Goal: Transaction & Acquisition: Purchase product/service

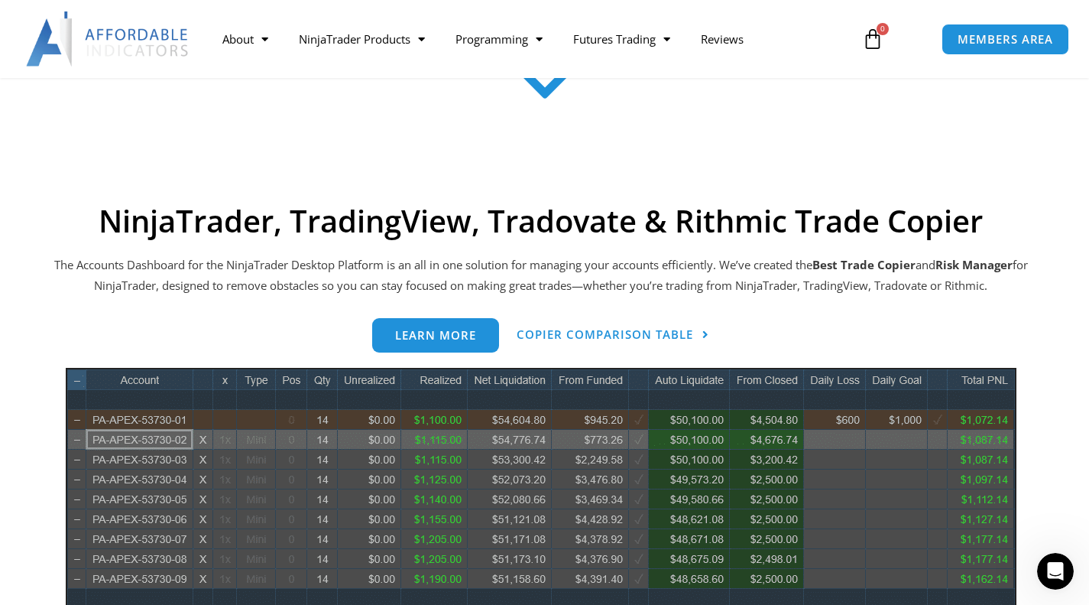
scroll to position [562, 0]
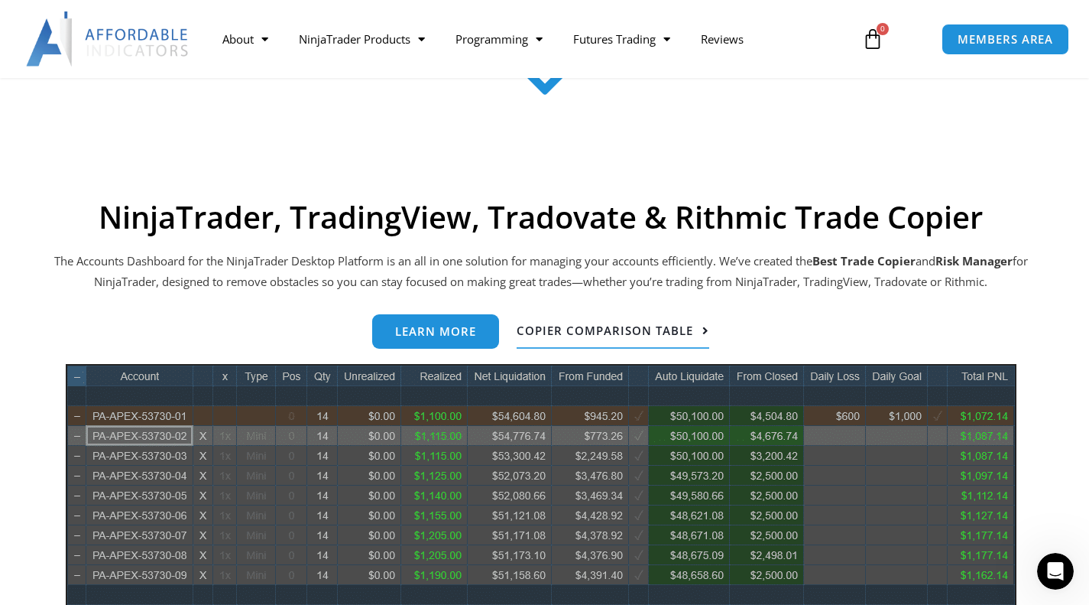
click at [550, 325] on span "Copier Comparison Table" at bounding box center [605, 330] width 177 height 11
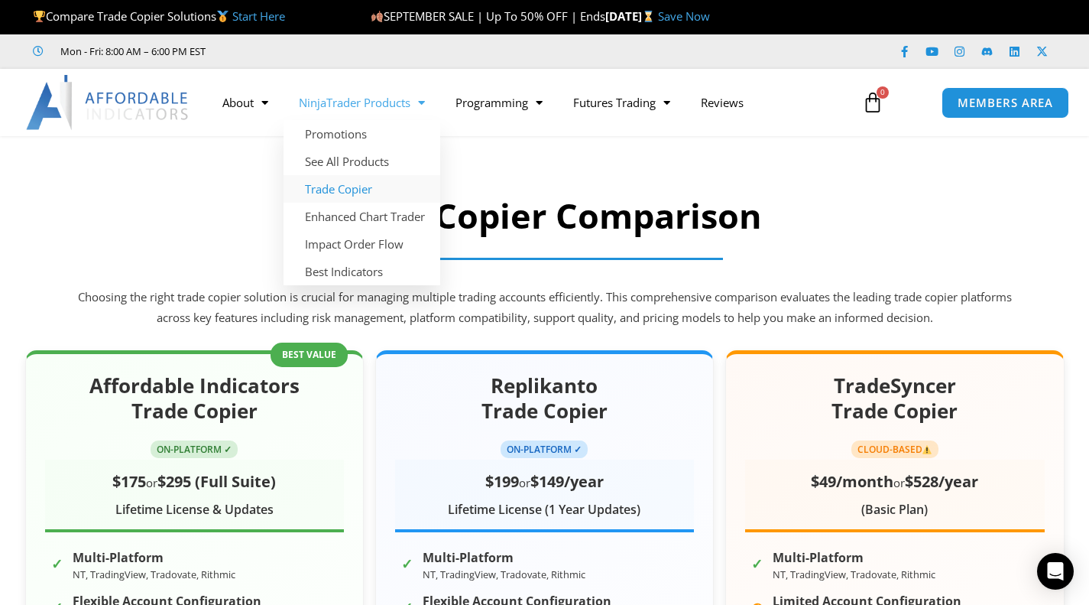
click at [342, 186] on link "Trade Copier" at bounding box center [362, 189] width 157 height 28
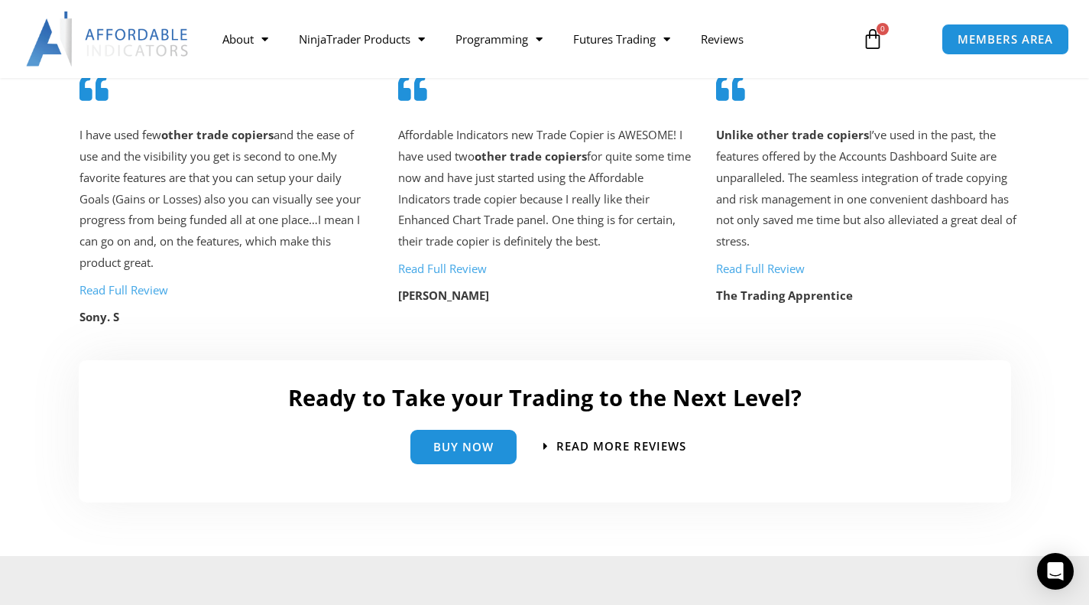
scroll to position [3239, 0]
click at [452, 438] on span "Buy Now" at bounding box center [463, 439] width 60 height 11
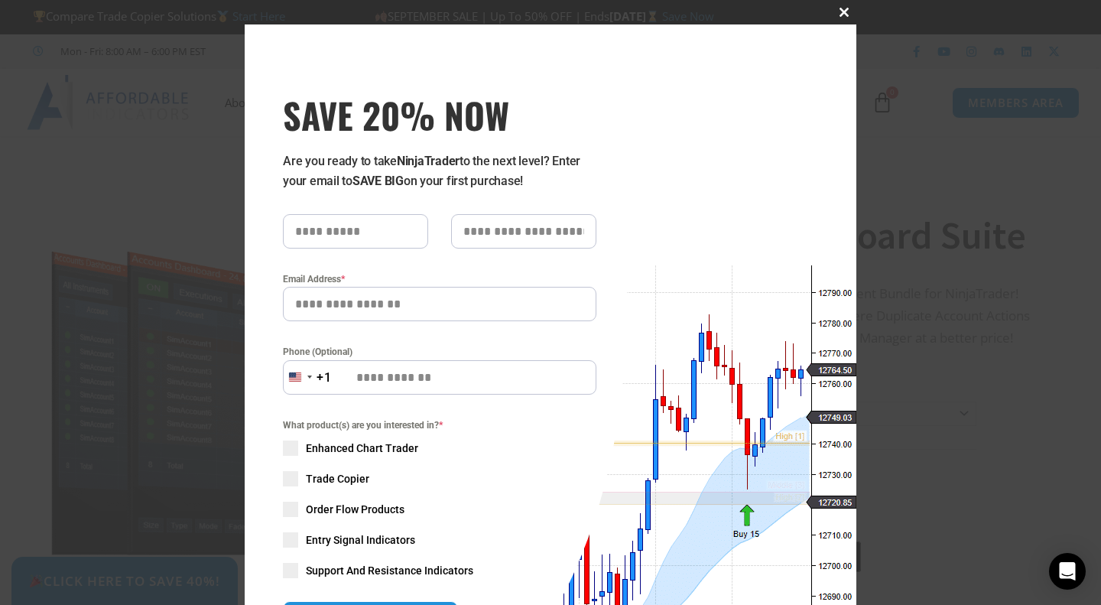
click at [840, 12] on span "SAVE 20% NOW popup" at bounding box center [844, 12] width 24 height 9
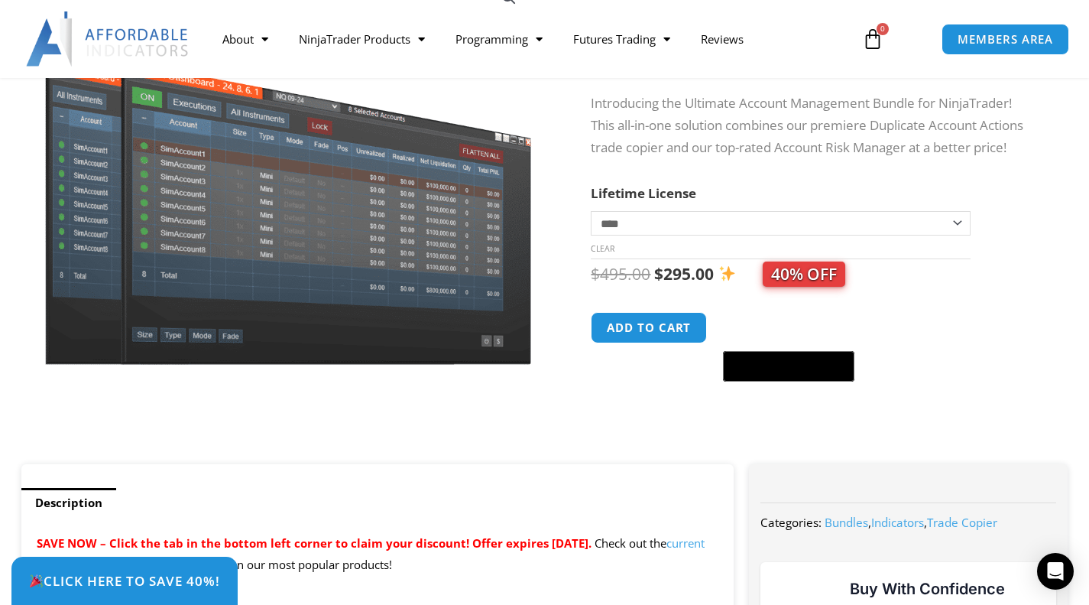
scroll to position [178, 0]
